Goal: Task Accomplishment & Management: Use online tool/utility

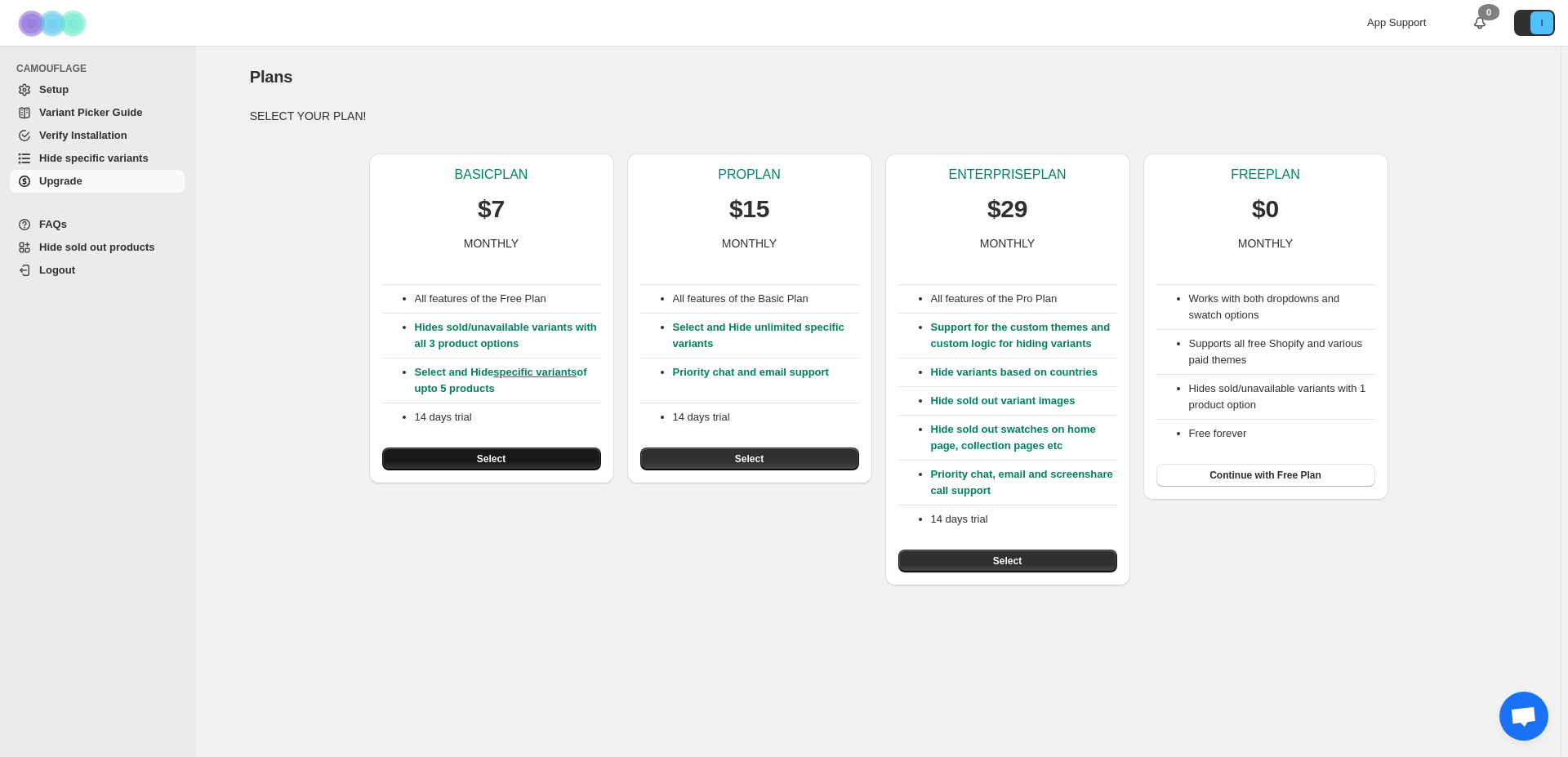
click at [529, 455] on button "Select" at bounding box center [491, 459] width 219 height 23
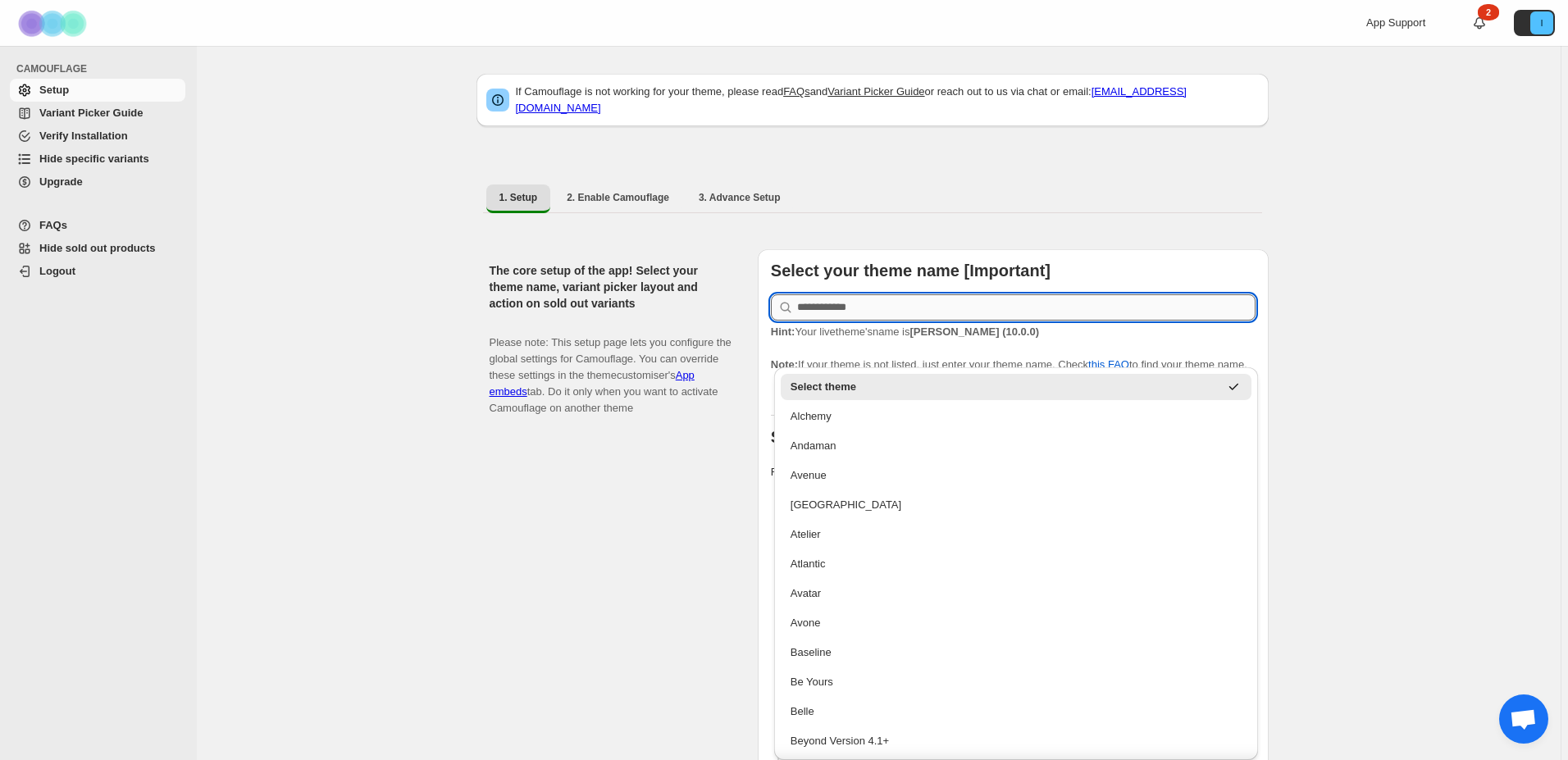
click at [847, 305] on input "text" at bounding box center [1027, 307] width 459 height 27
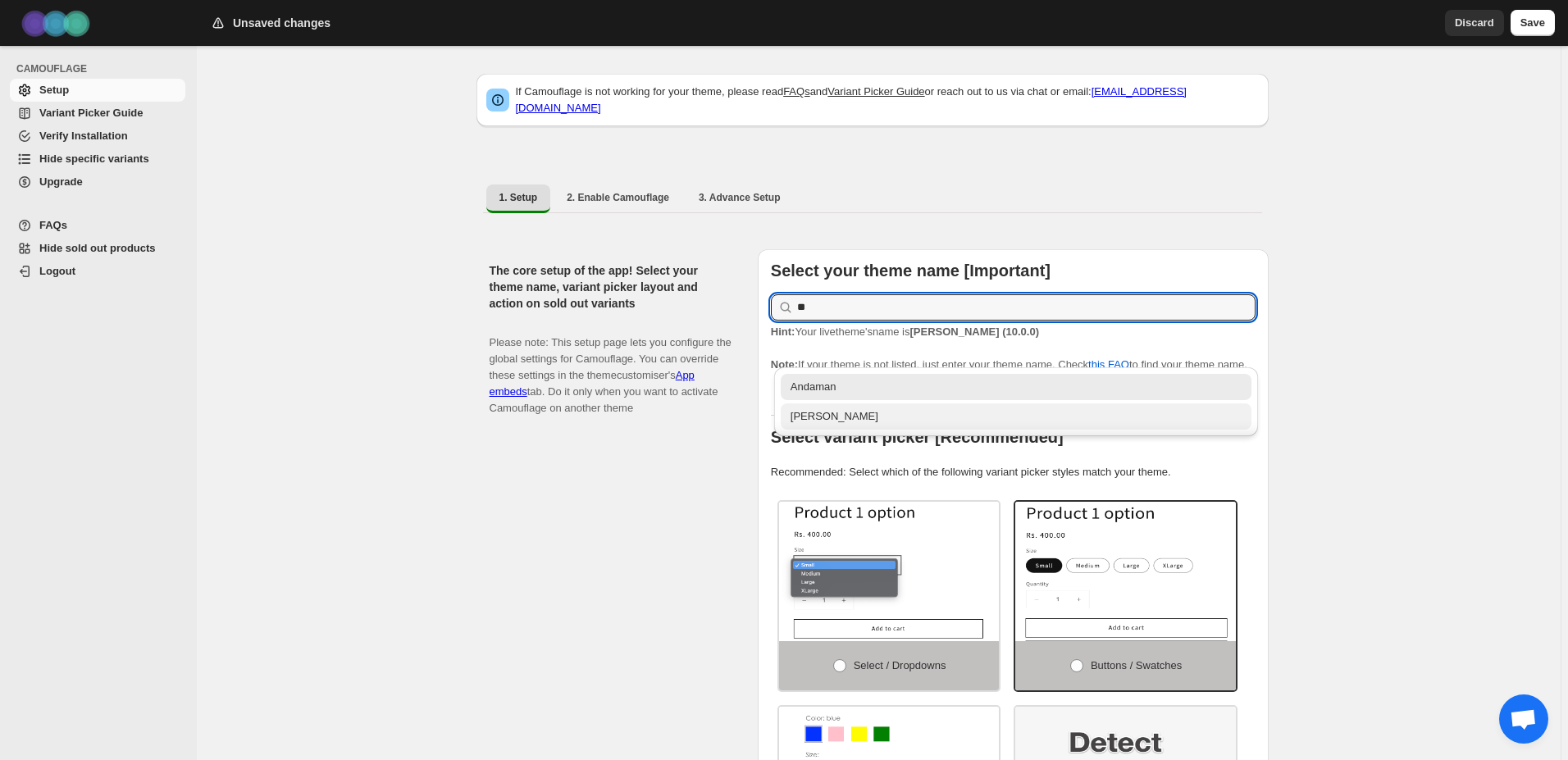
click at [822, 422] on div "Dawn" at bounding box center [1016, 416] width 452 height 16
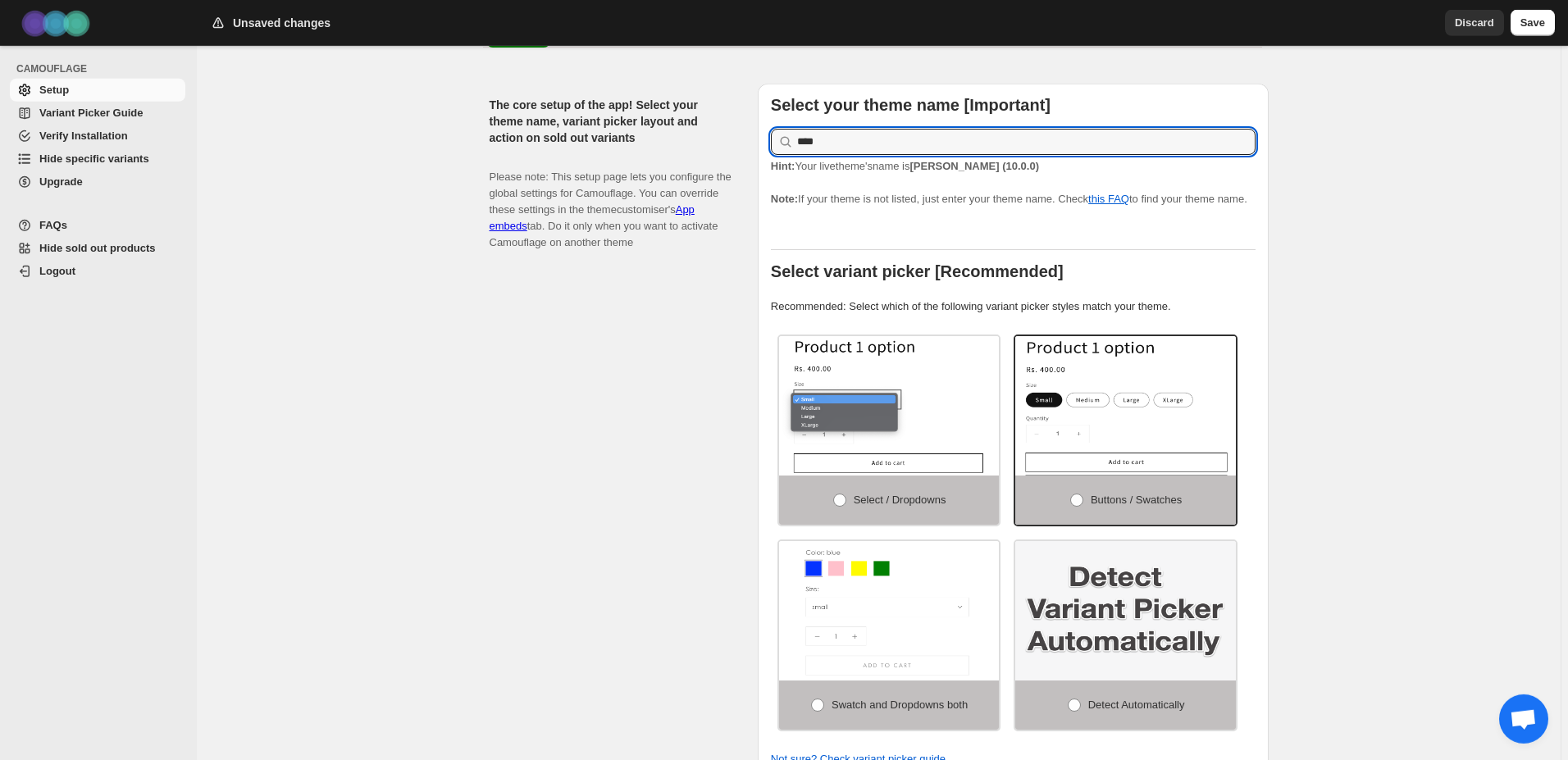
scroll to position [167, 0]
type input "****"
click at [1160, 412] on img at bounding box center [1175, 415] width 330 height 209
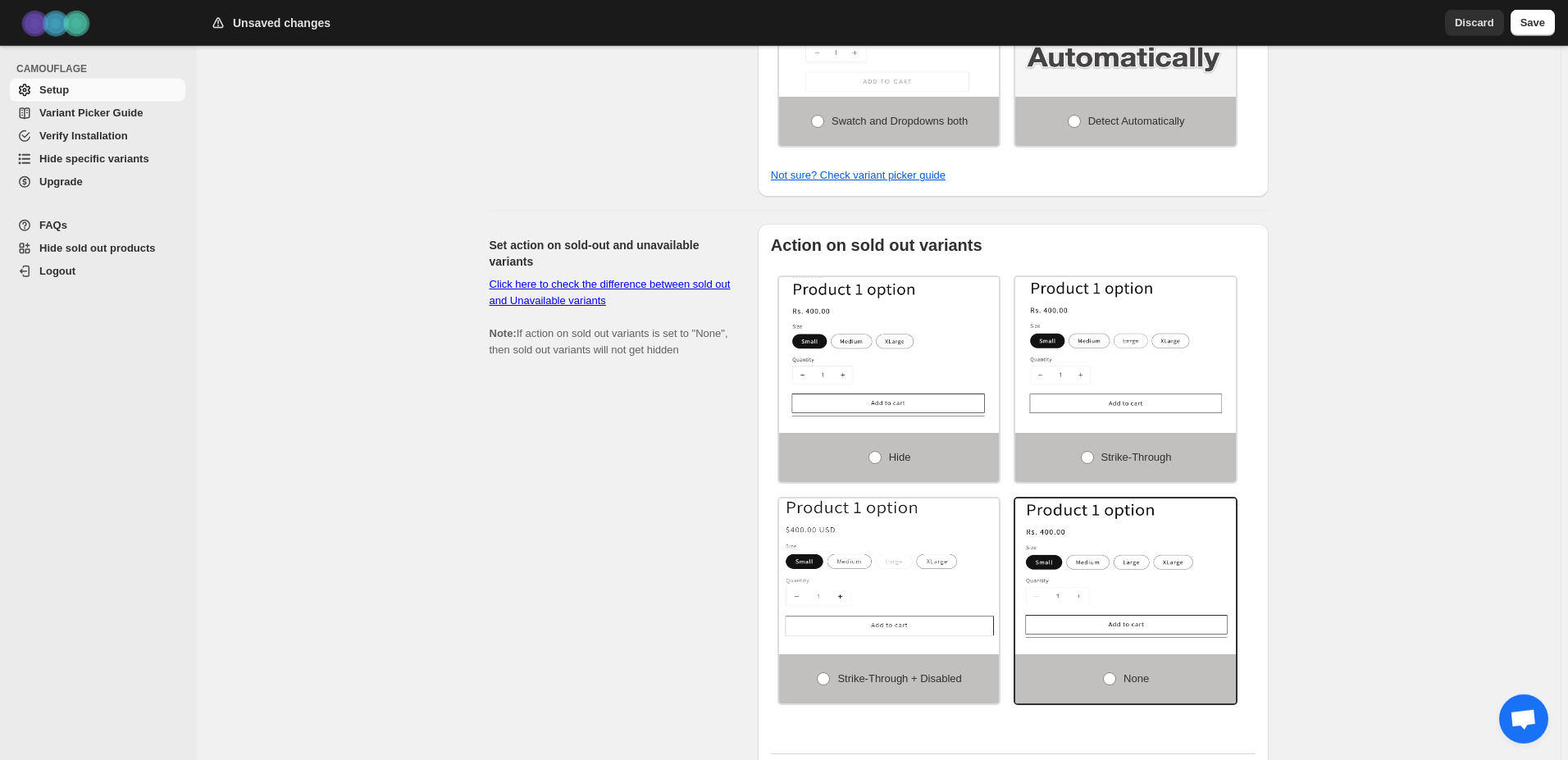
scroll to position [752, 0]
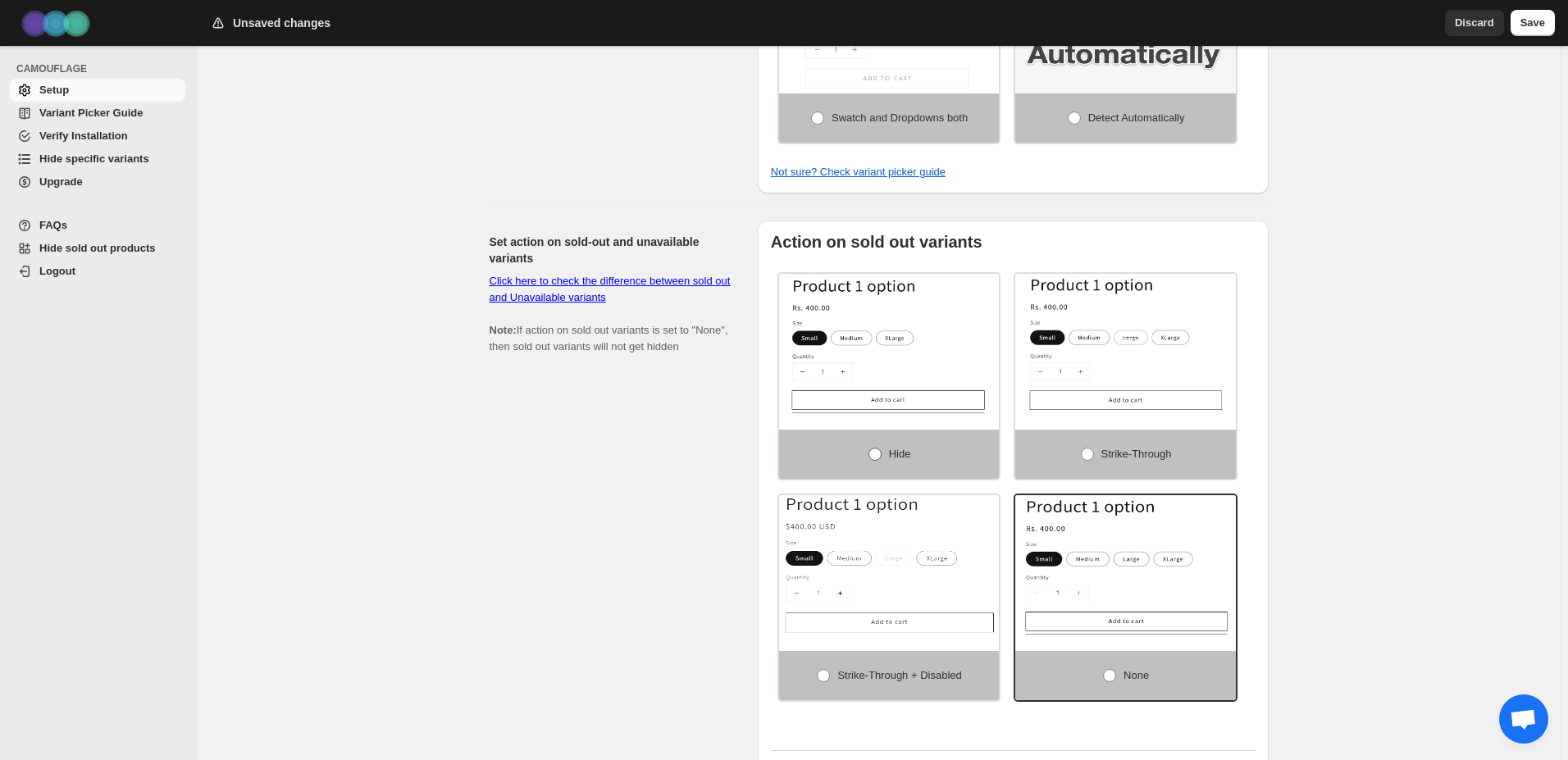
click at [876, 448] on span at bounding box center [875, 455] width 13 height 13
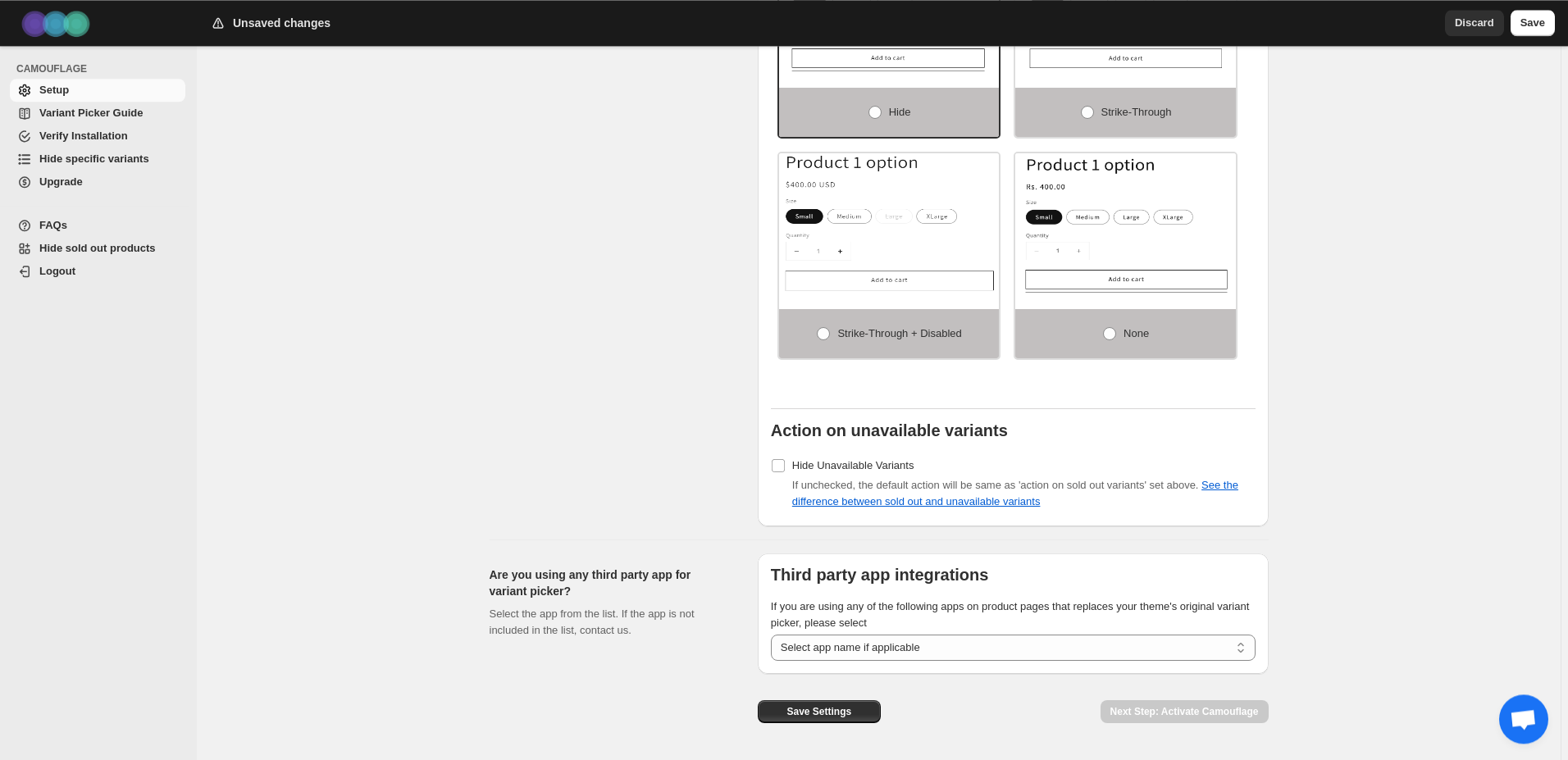
scroll to position [1101, 0]
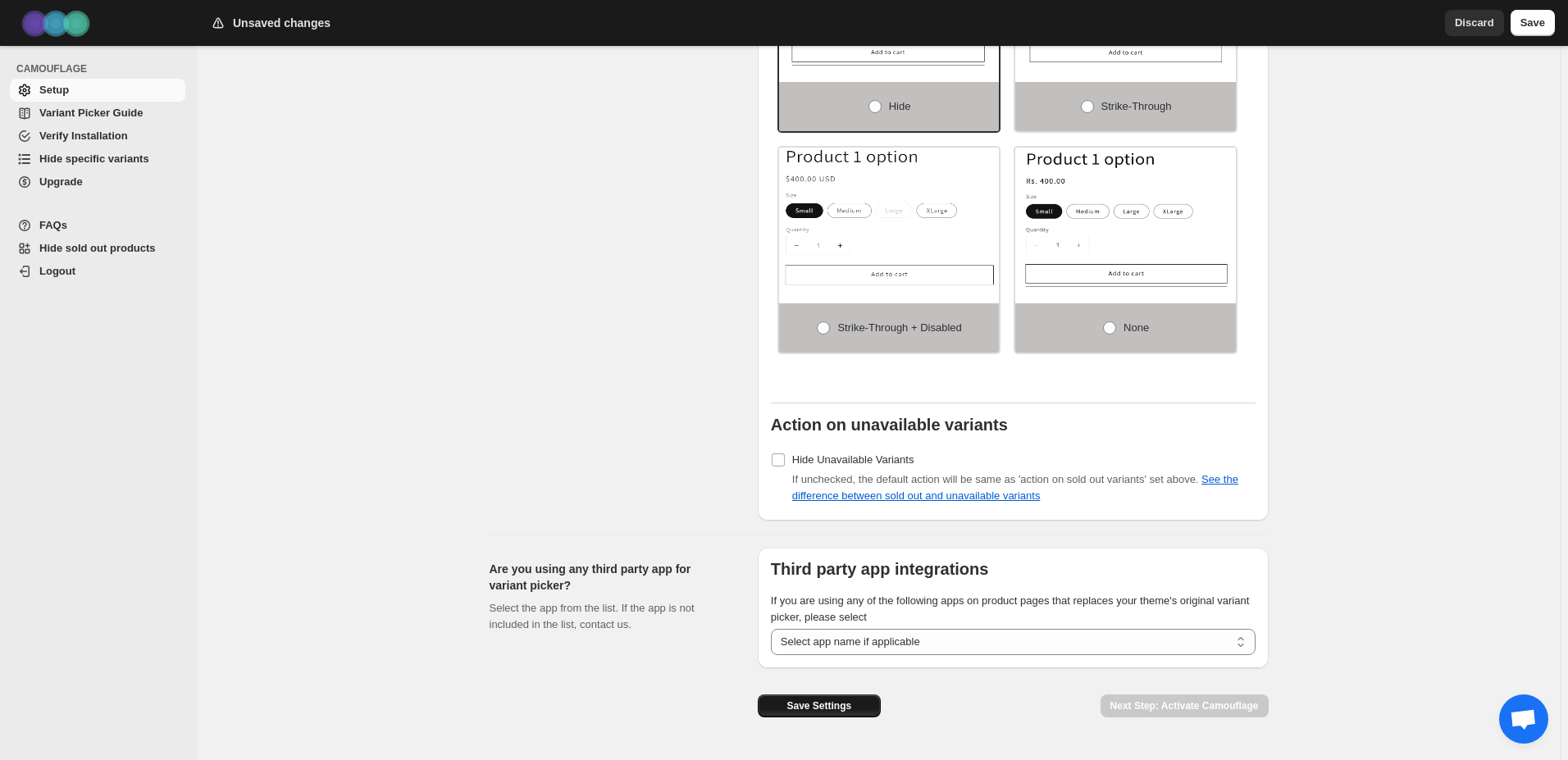
click at [836, 699] on span "Save Settings" at bounding box center [818, 706] width 65 height 13
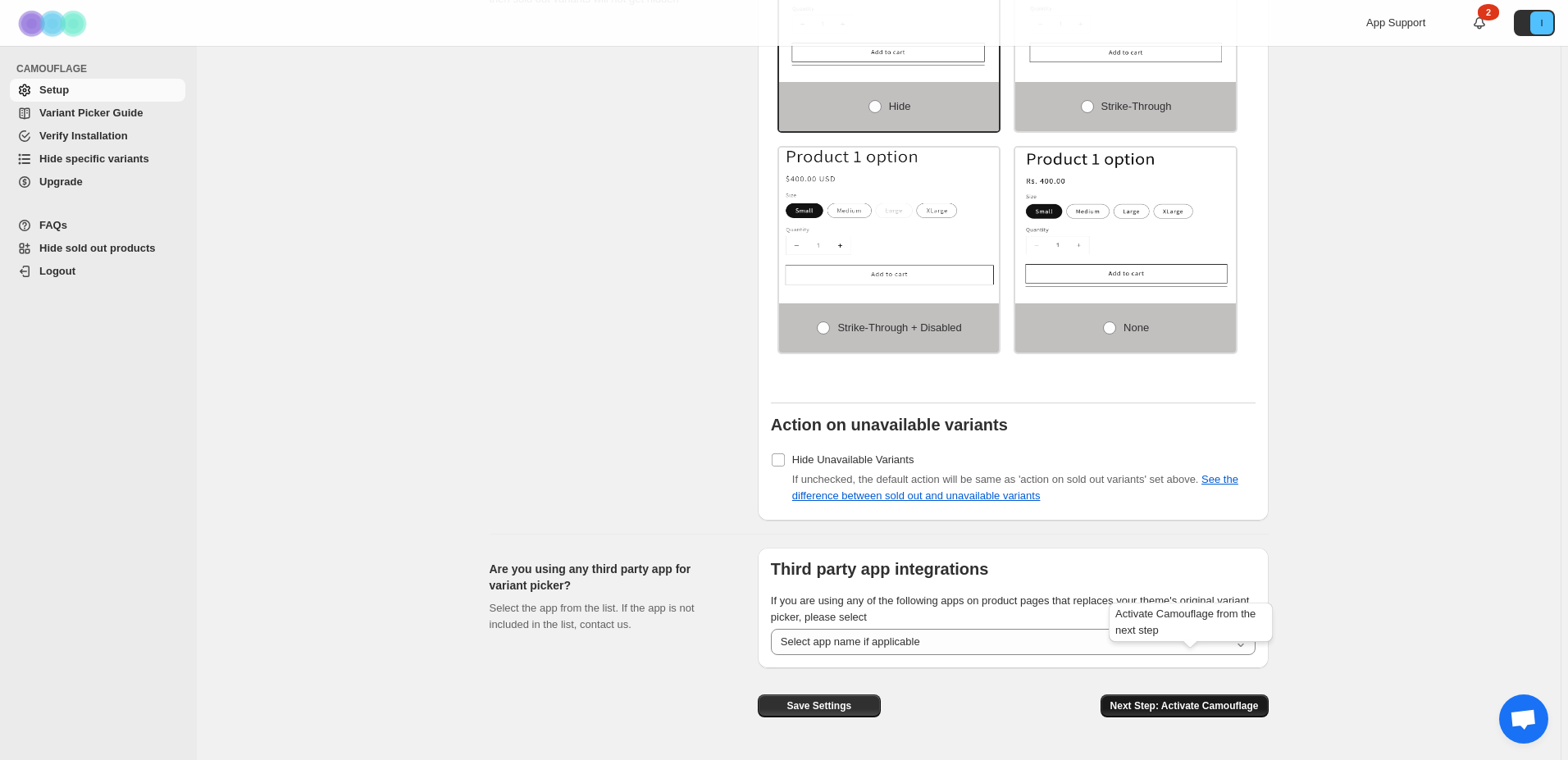
click at [1217, 699] on span "Next Step: Activate Camouflage" at bounding box center [1185, 706] width 148 height 13
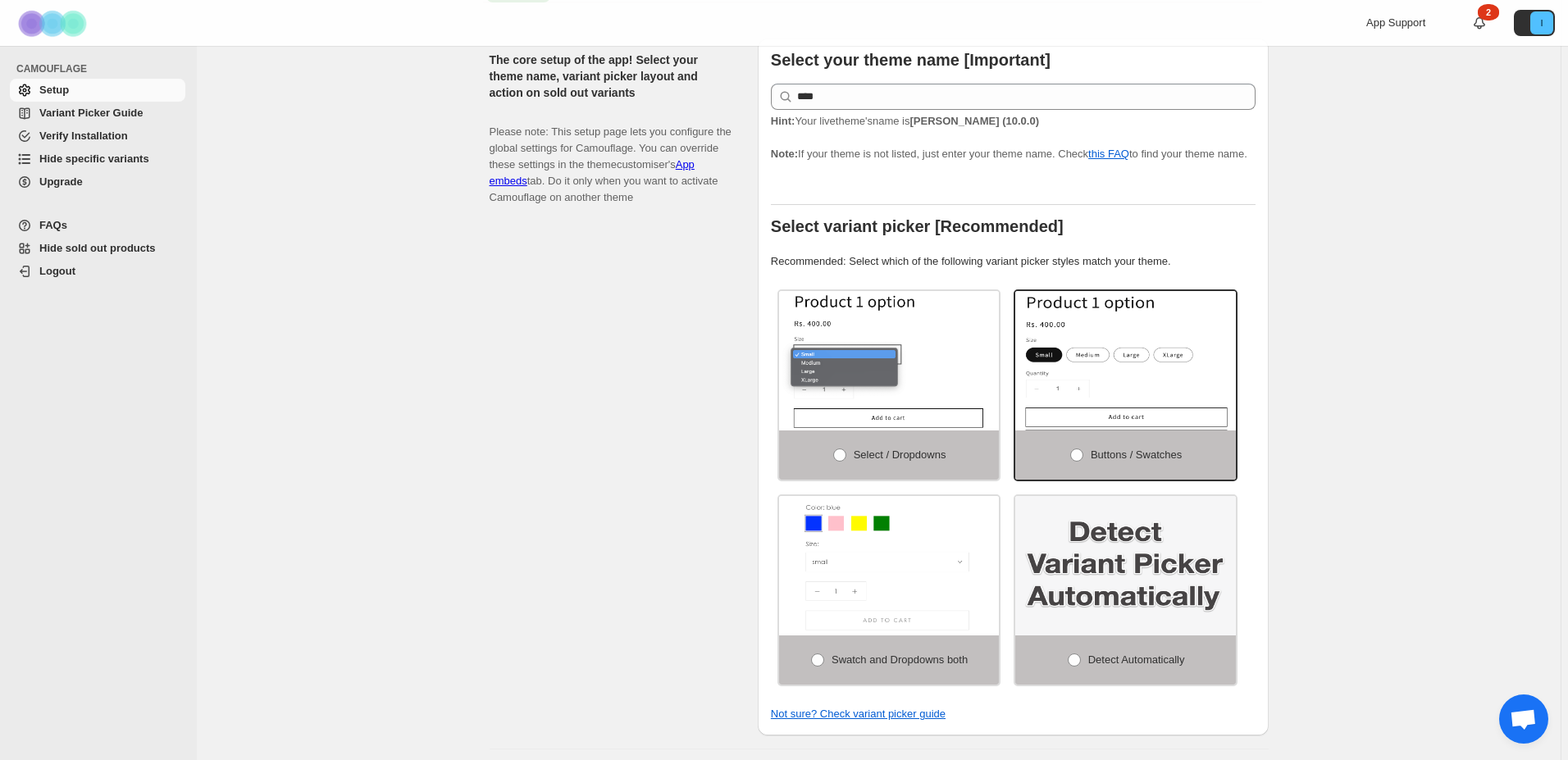
select select "**********"
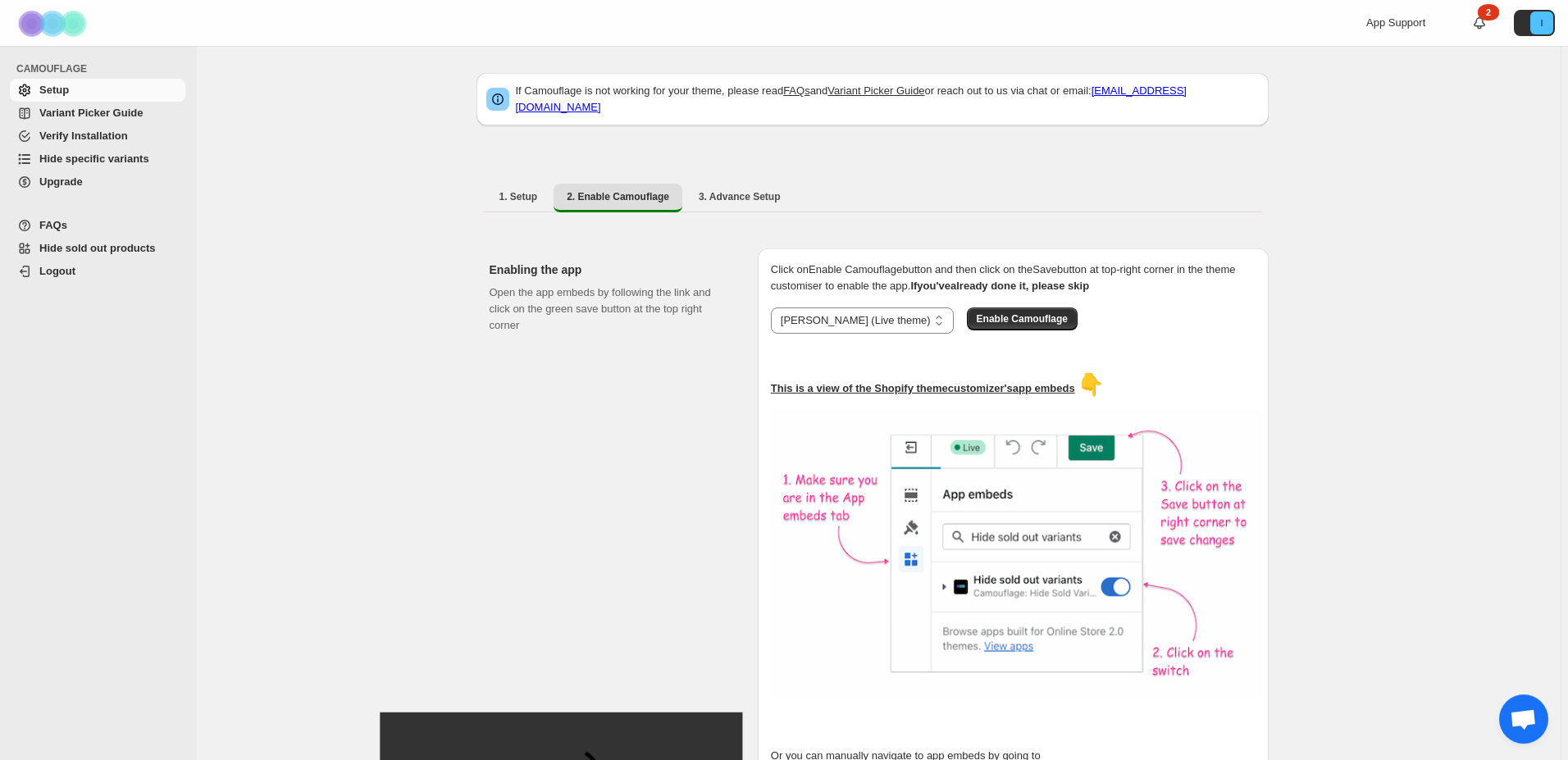
scroll to position [0, 0]
click at [976, 315] on span "Enable Camouflage" at bounding box center [1022, 320] width 91 height 13
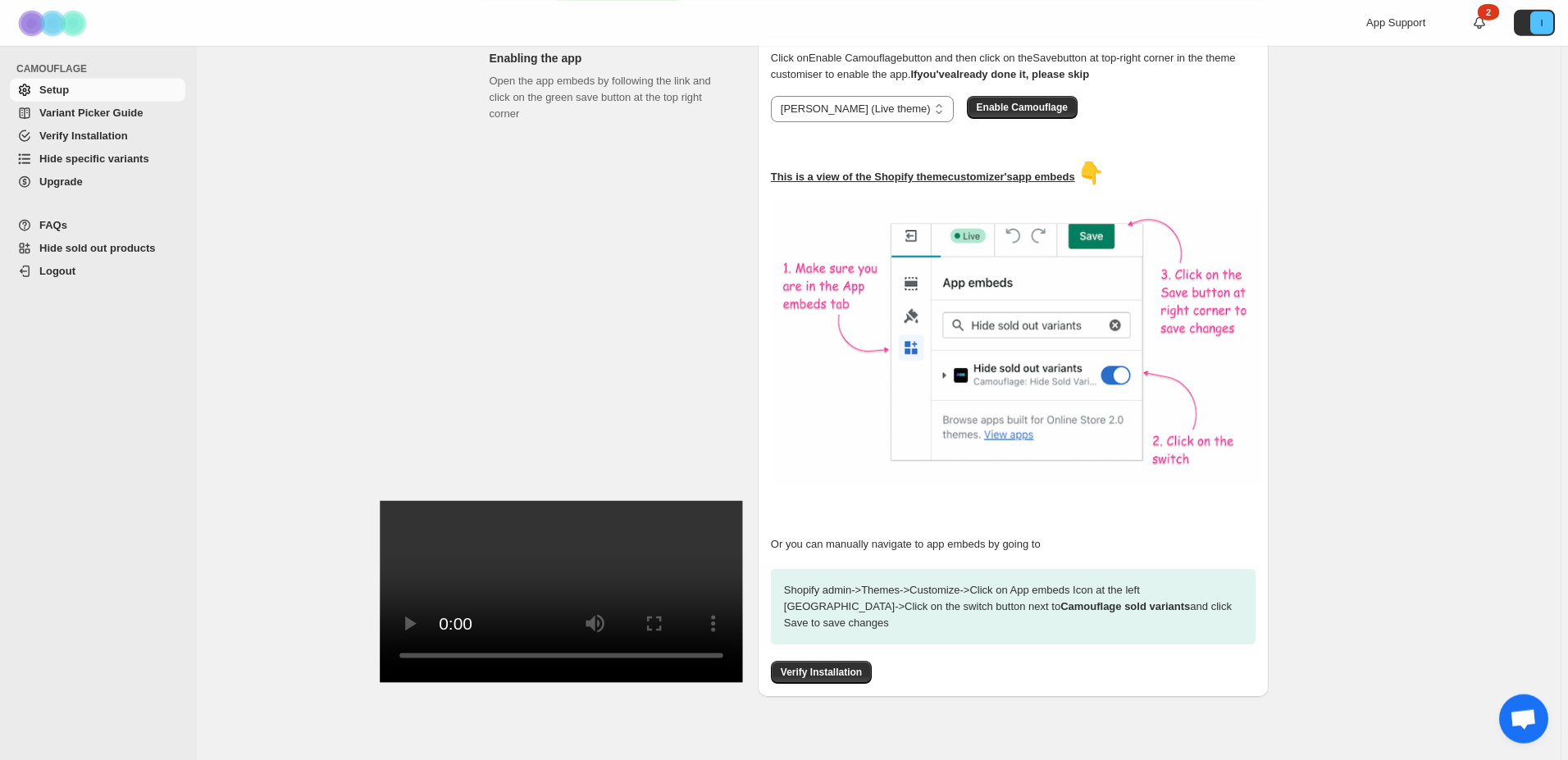
scroll to position [213, 0]
click at [833, 665] on span "Verify Installation" at bounding box center [820, 672] width 81 height 13
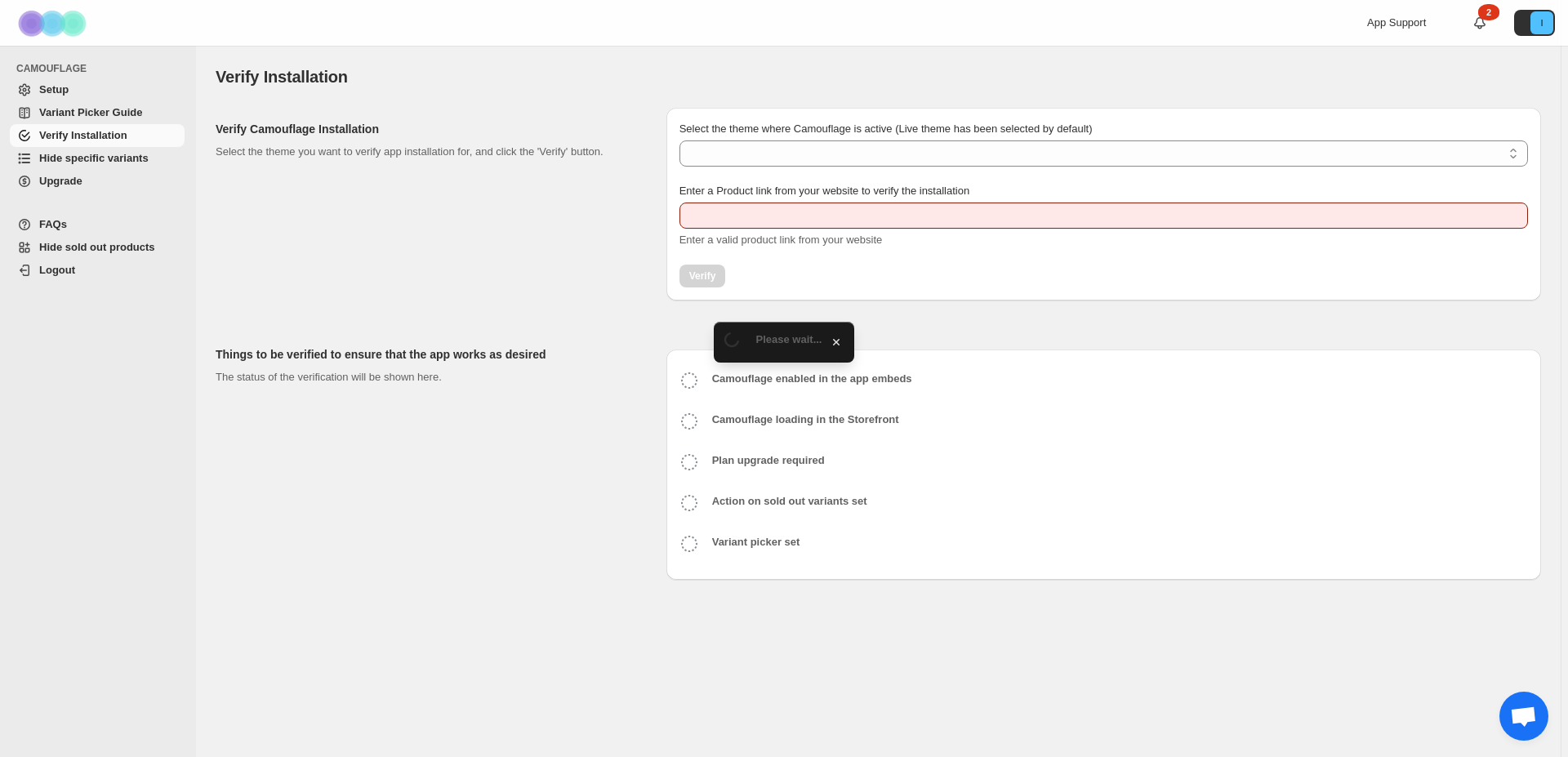
type input "**********"
select select "**********"
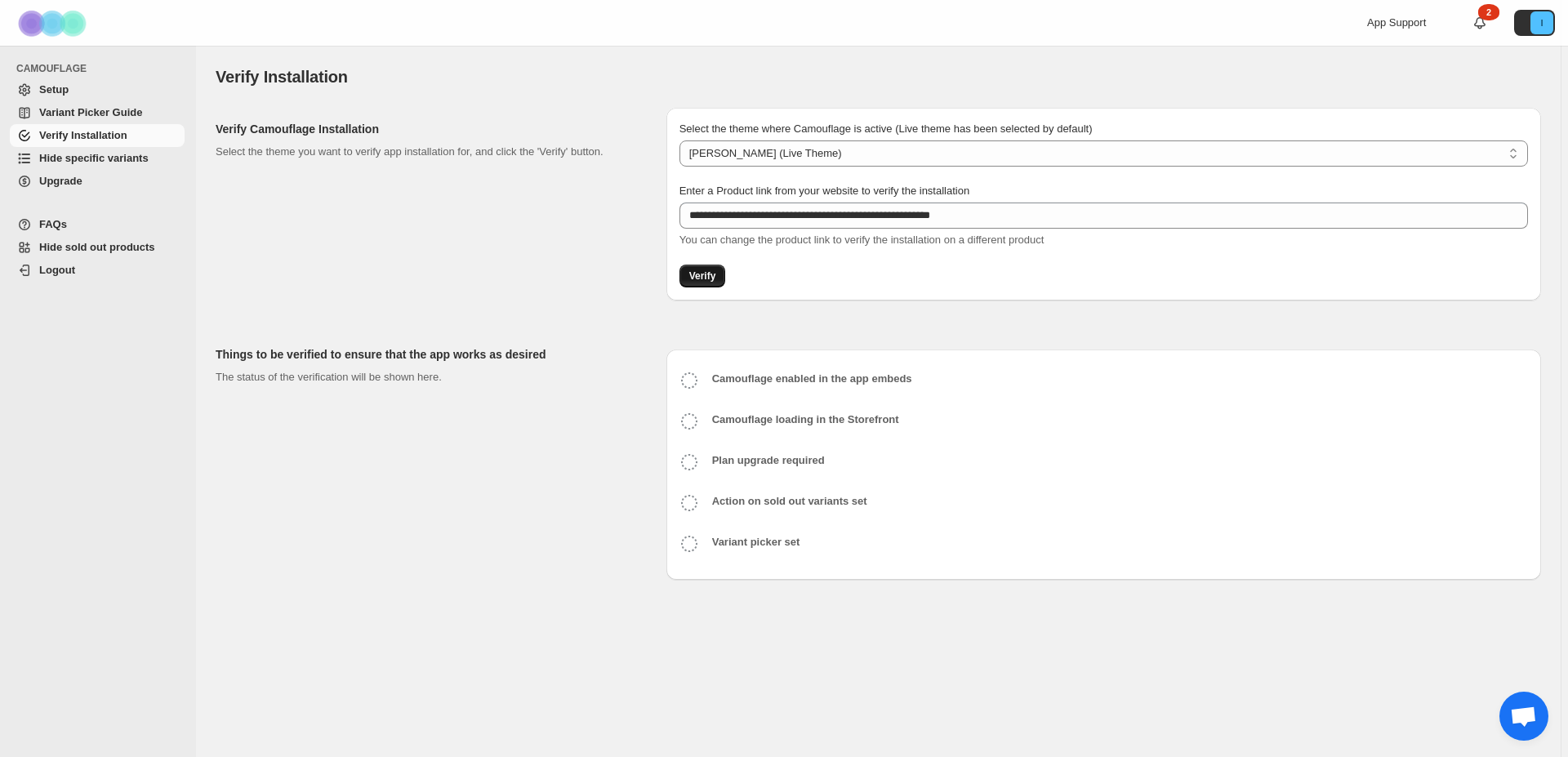
click at [690, 275] on span "Verify" at bounding box center [702, 276] width 27 height 13
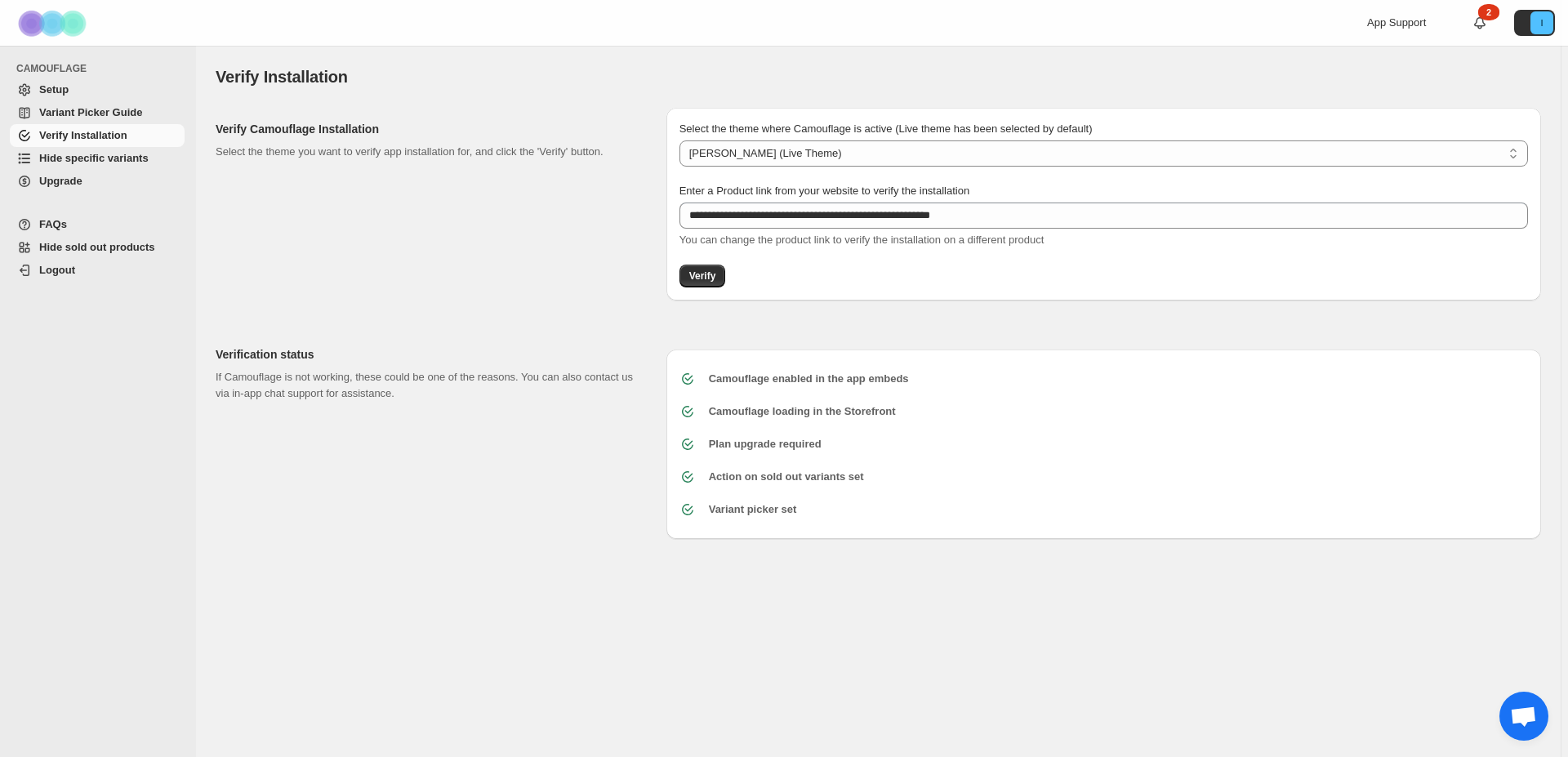
click at [120, 162] on span "Hide specific variants" at bounding box center [93, 157] width 109 height 12
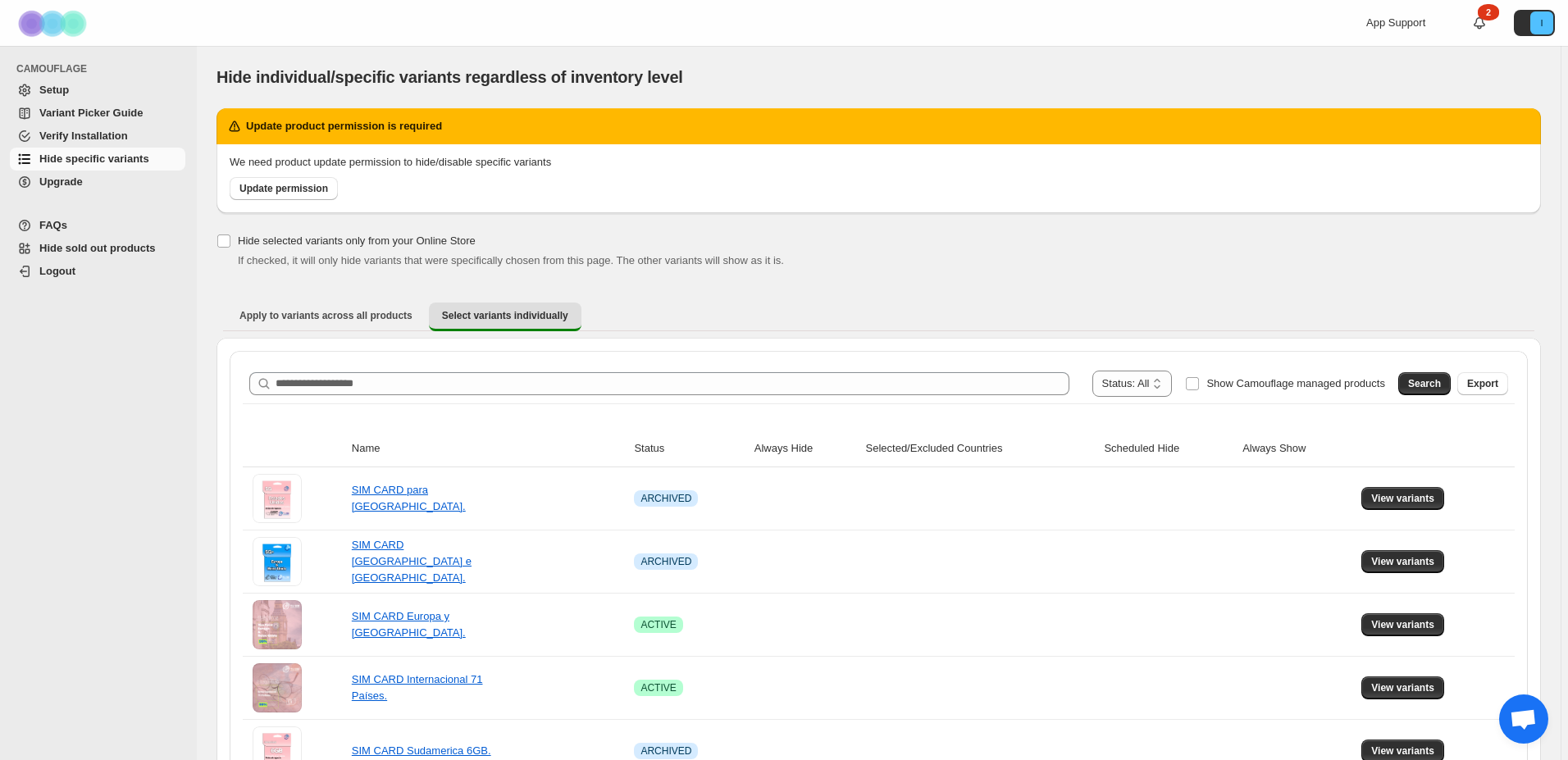
click at [90, 186] on span "Upgrade" at bounding box center [110, 182] width 143 height 16
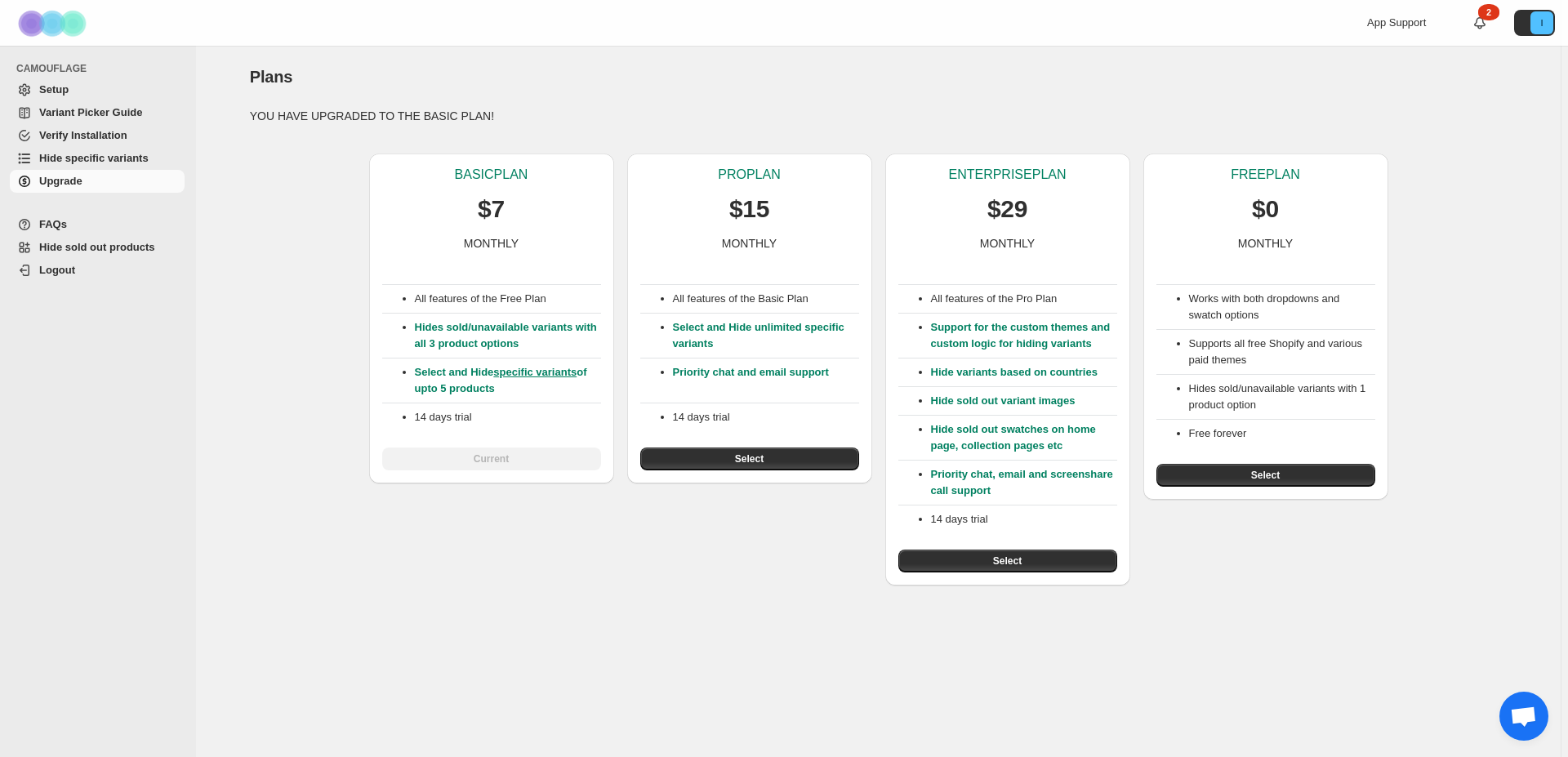
click at [78, 159] on span "Hide specific variants" at bounding box center [93, 157] width 109 height 12
